Goal: Task Accomplishment & Management: Use online tool/utility

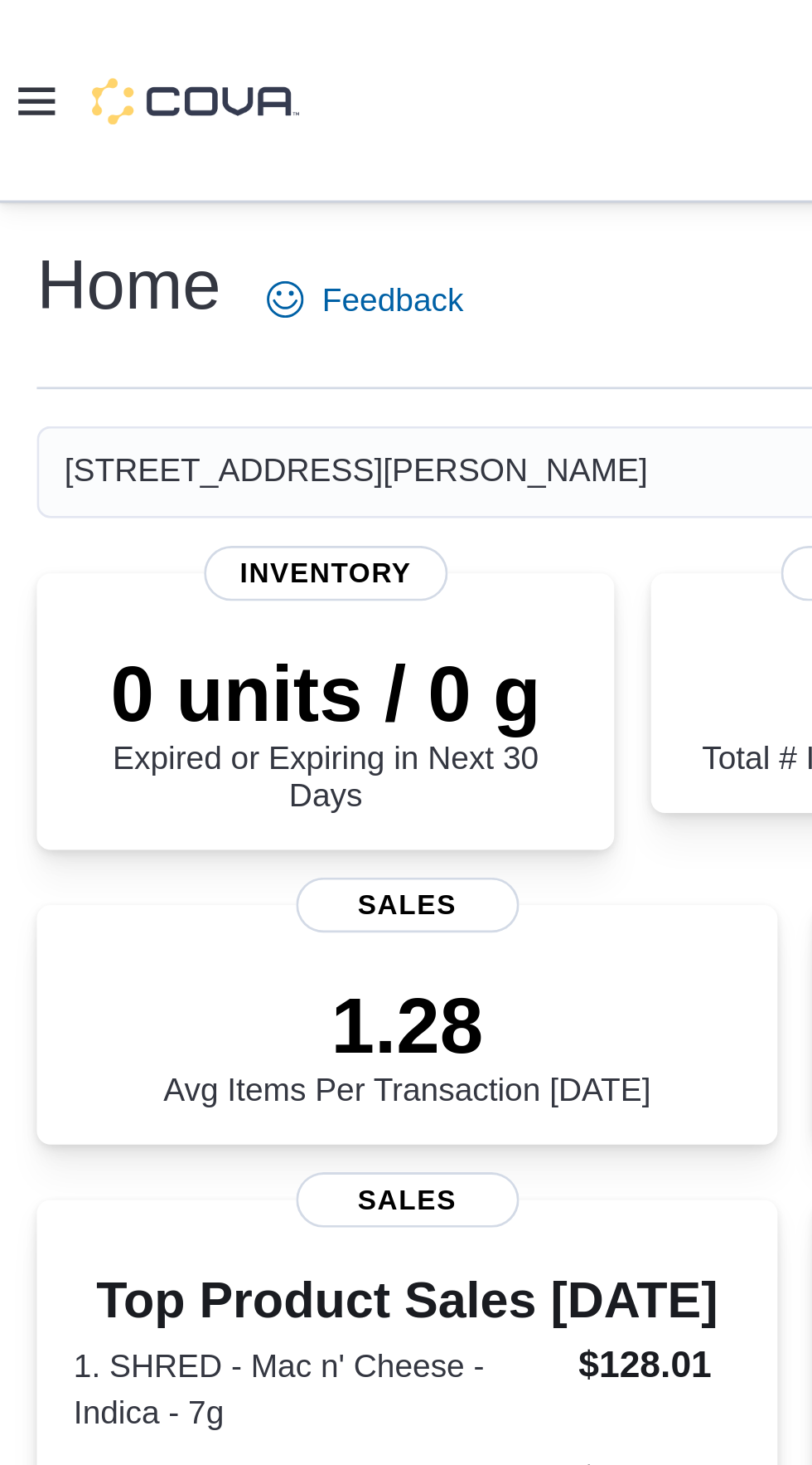
click at [14, 41] on icon at bounding box center [13, 36] width 13 height 13
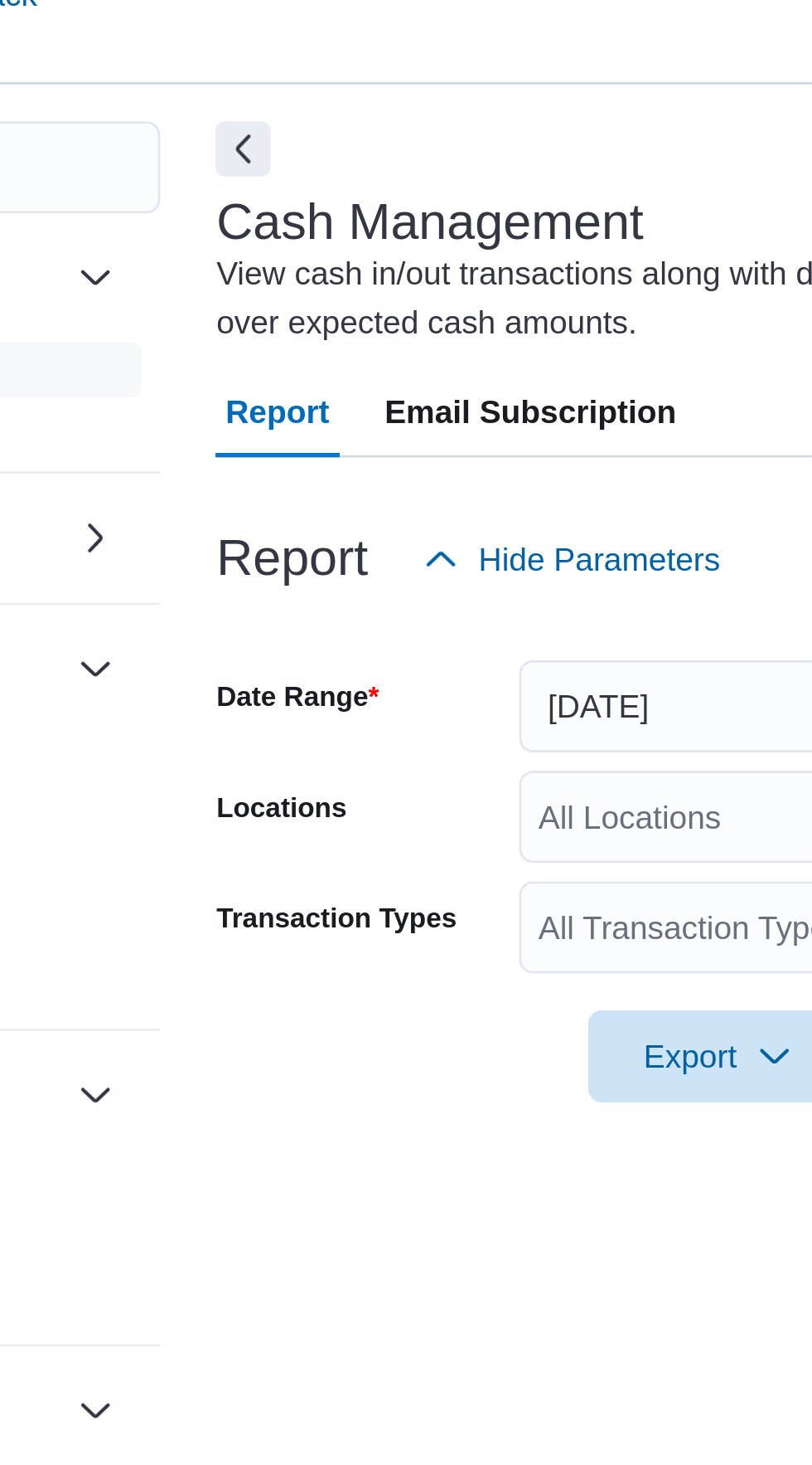
click at [388, 413] on div "All Locations" at bounding box center [473, 403] width 222 height 33
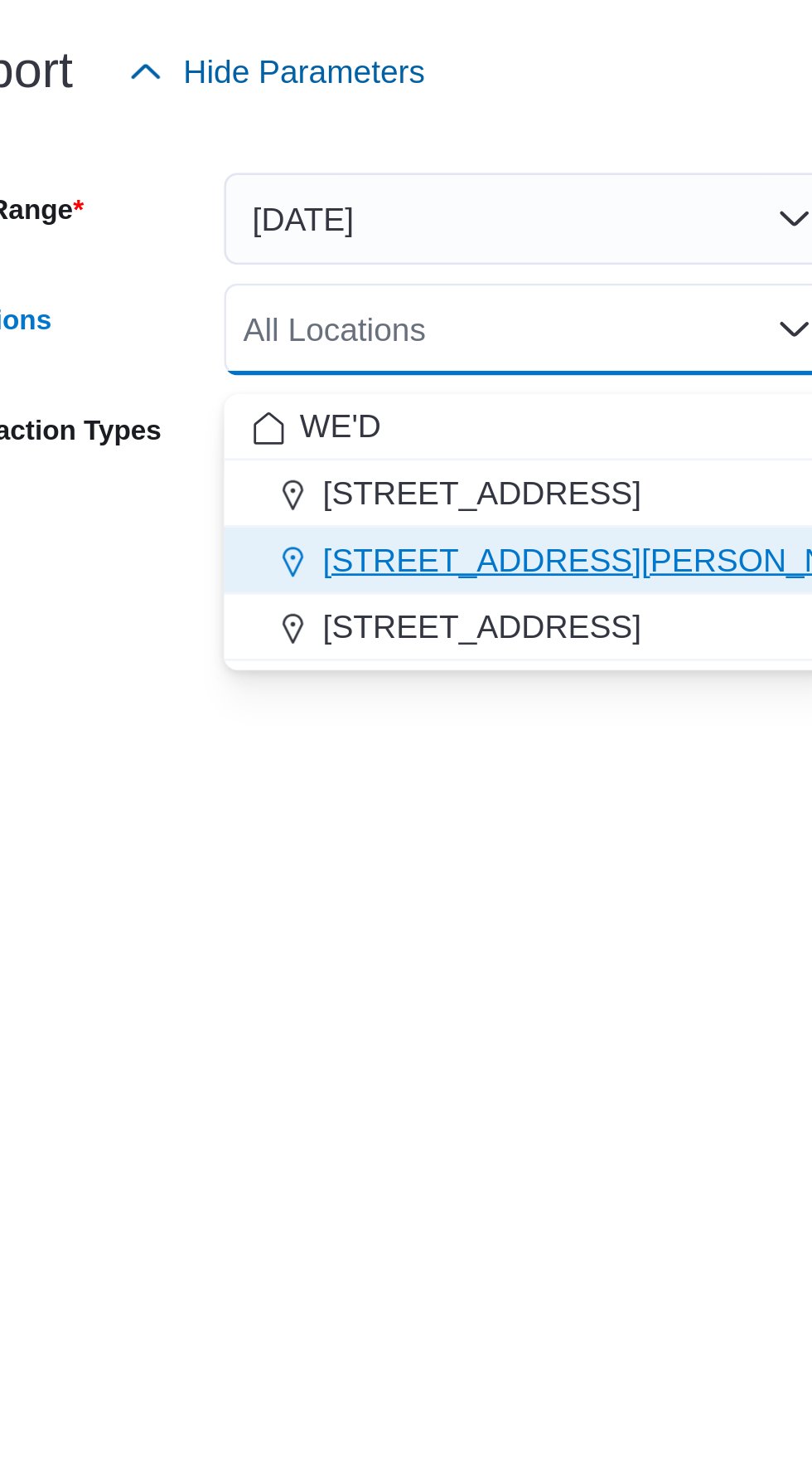
click at [421, 491] on span "[STREET_ADDRESS][PERSON_NAME]" at bounding box center [502, 486] width 211 height 17
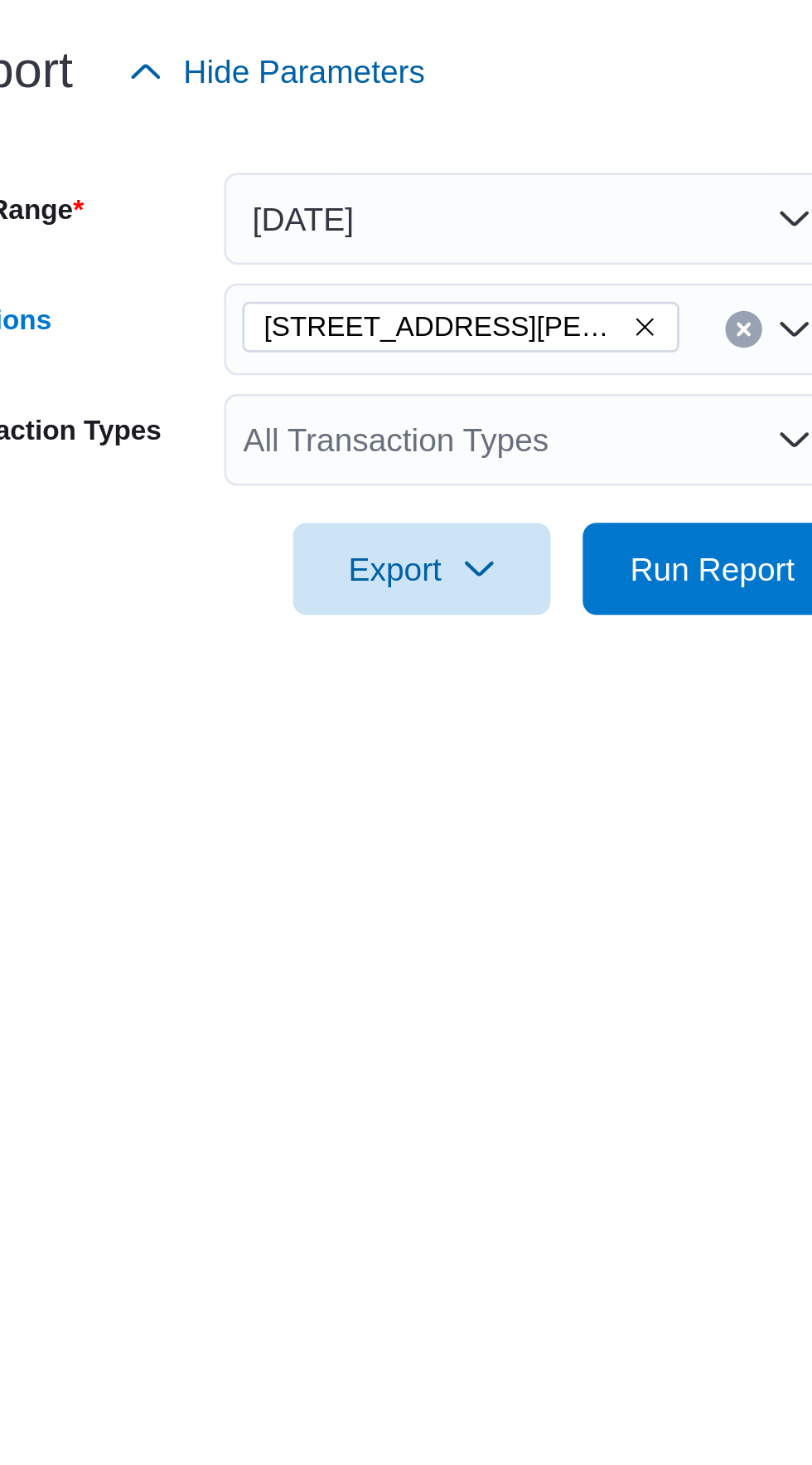
click at [473, 317] on div "Report Hide Parameters" at bounding box center [525, 310] width 547 height 33
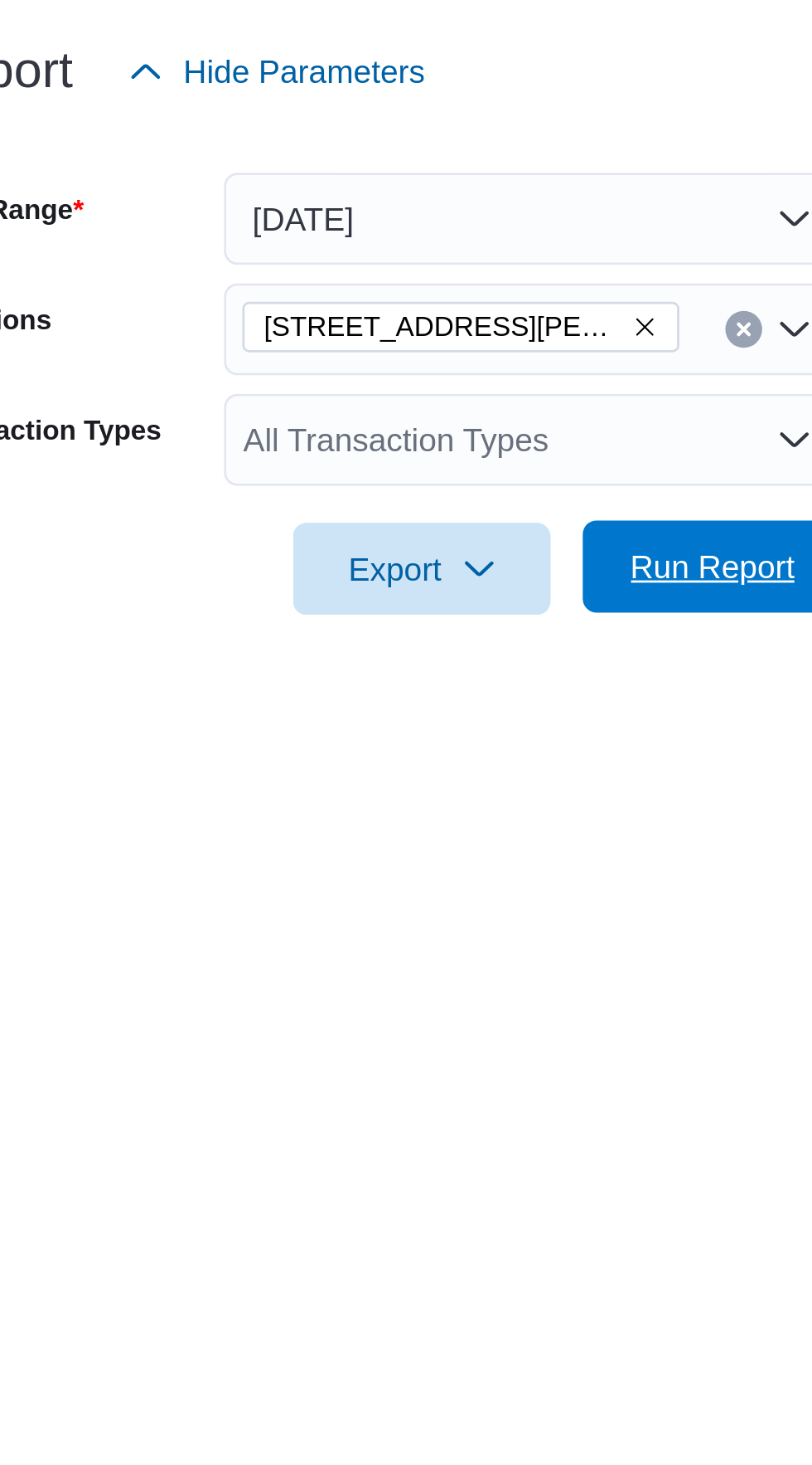
click at [525, 498] on span "Run Report" at bounding box center [538, 489] width 60 height 17
